Goal: Transaction & Acquisition: Purchase product/service

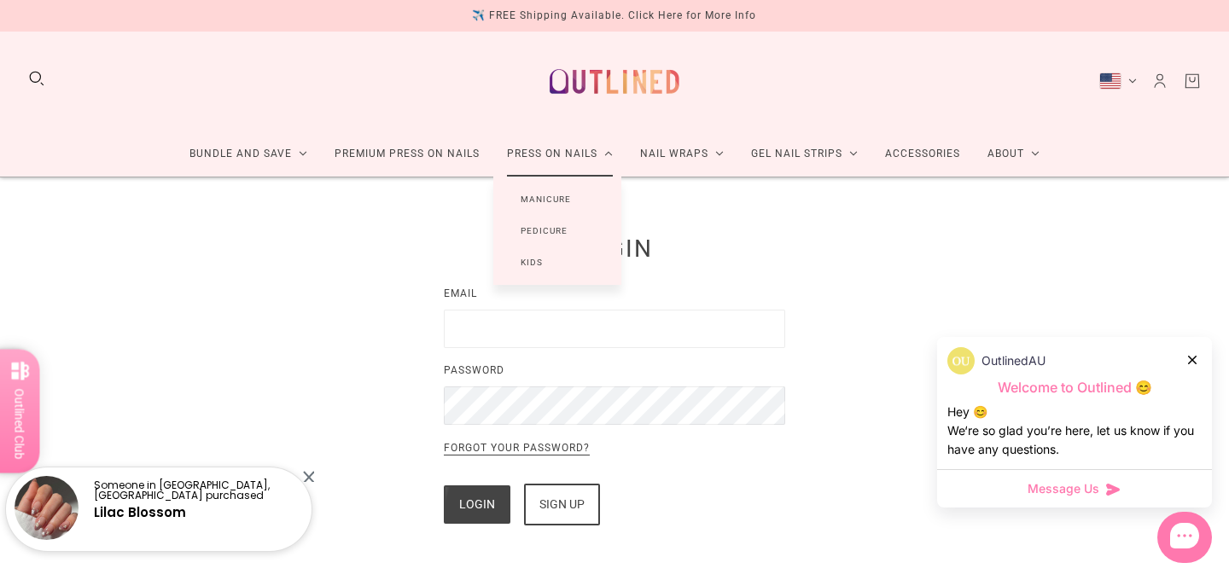
click at [532, 153] on link "Press On Nails" at bounding box center [559, 153] width 133 height 45
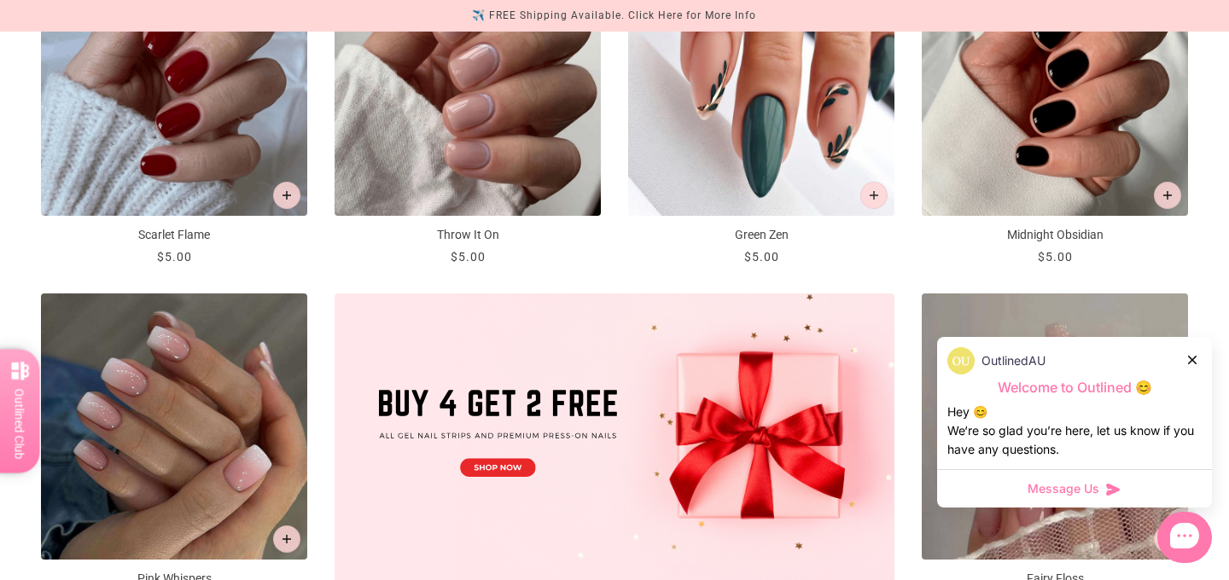
scroll to position [401, 0]
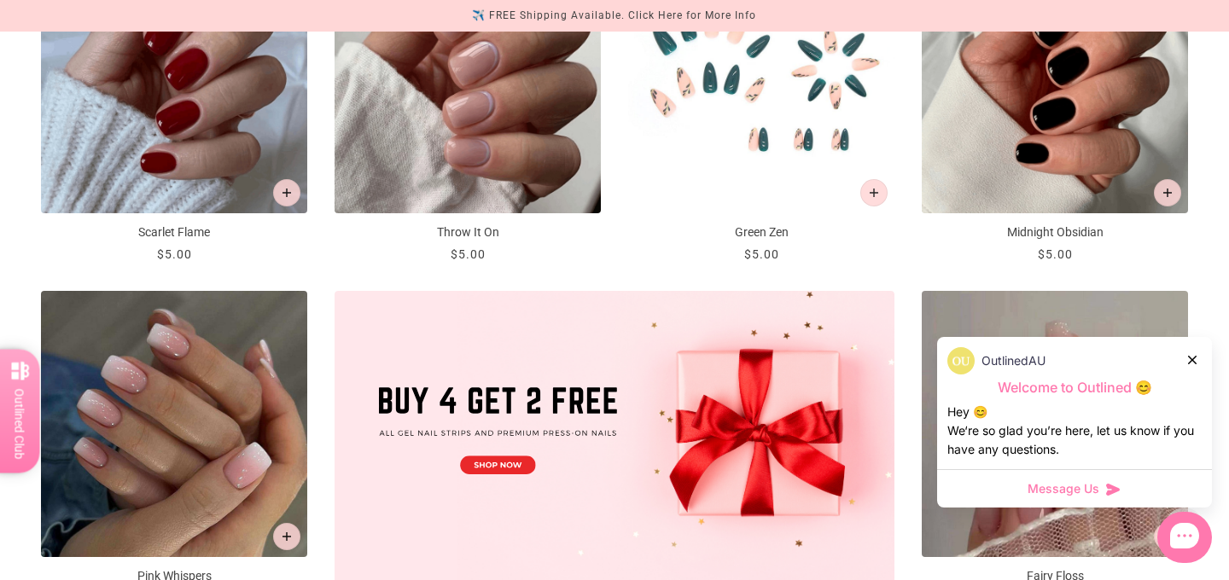
click at [756, 110] on img "Green Zen" at bounding box center [761, 80] width 266 height 266
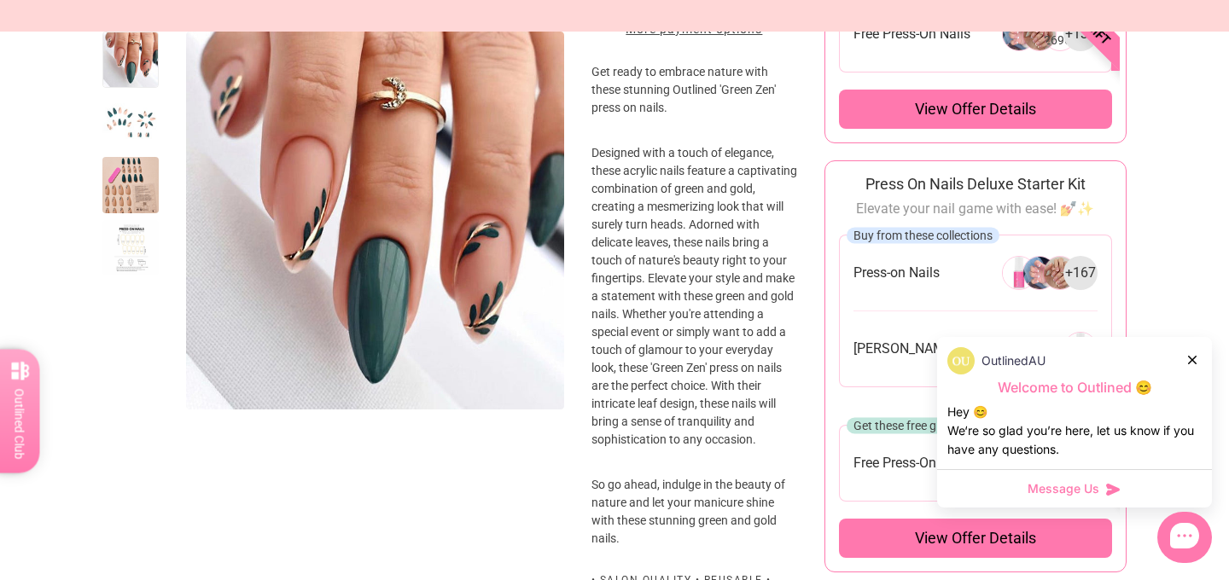
scroll to position [538, 0]
